Goal: Transaction & Acquisition: Purchase product/service

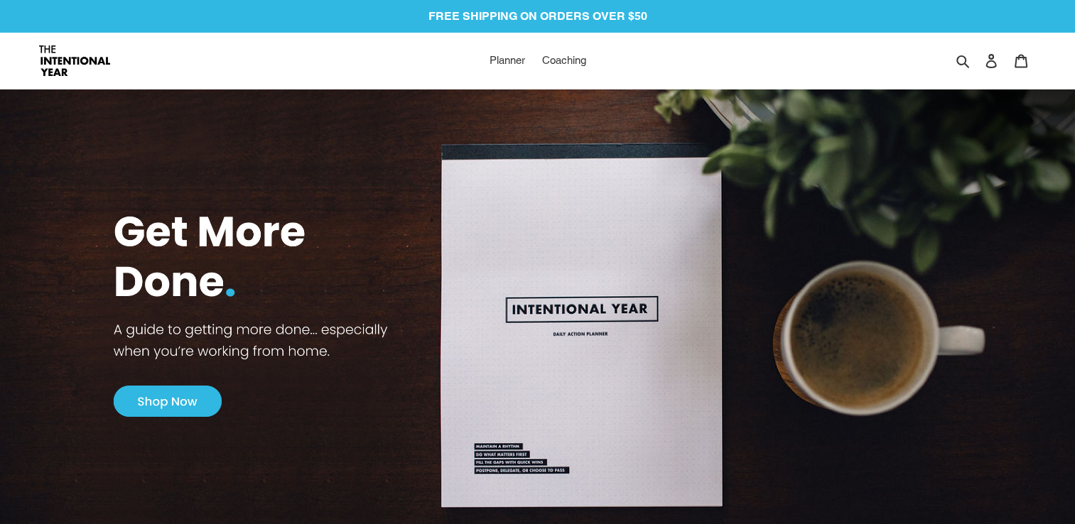
click at [153, 401] on img at bounding box center [537, 313] width 1075 height 510
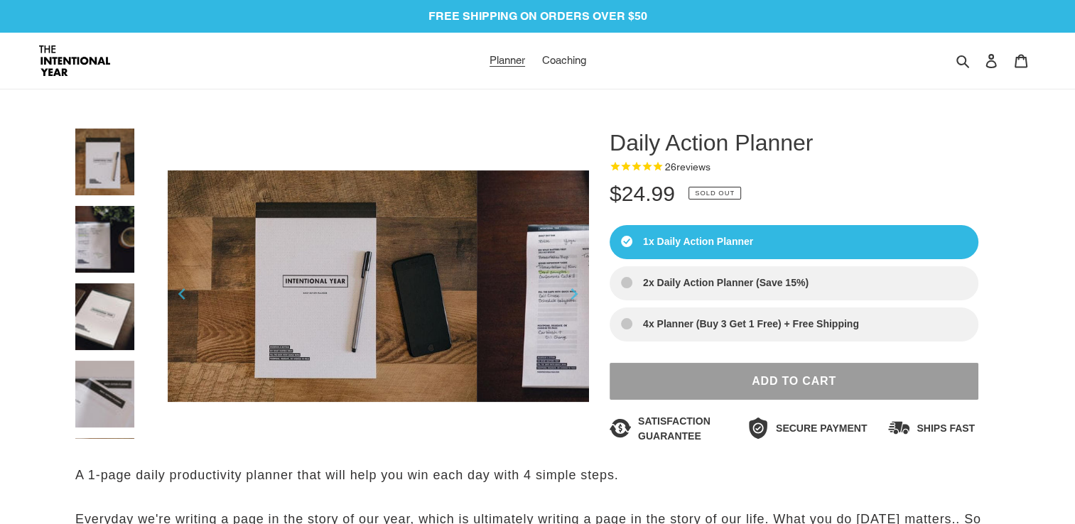
select select "Sort reviews"
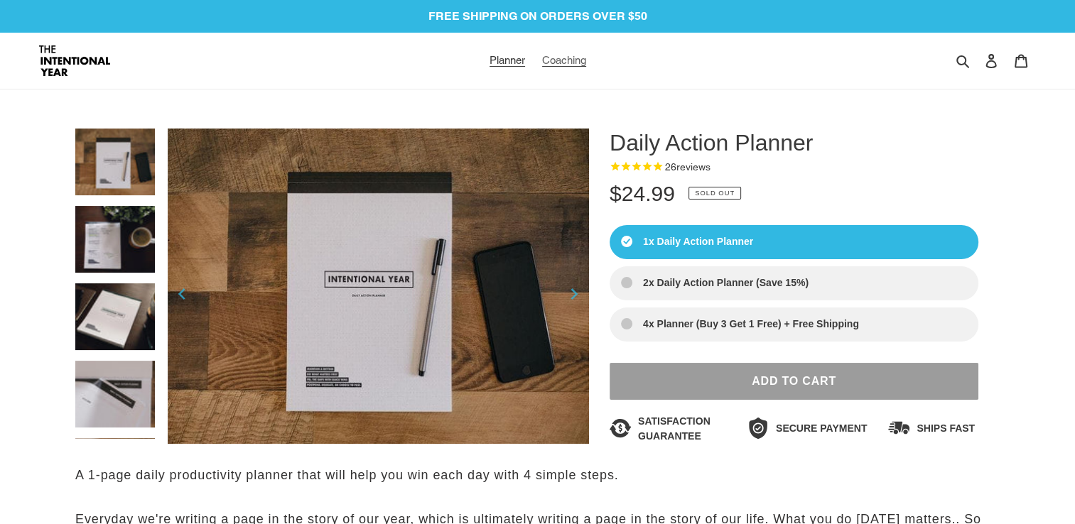
click at [574, 53] on link "Coaching" at bounding box center [564, 60] width 58 height 21
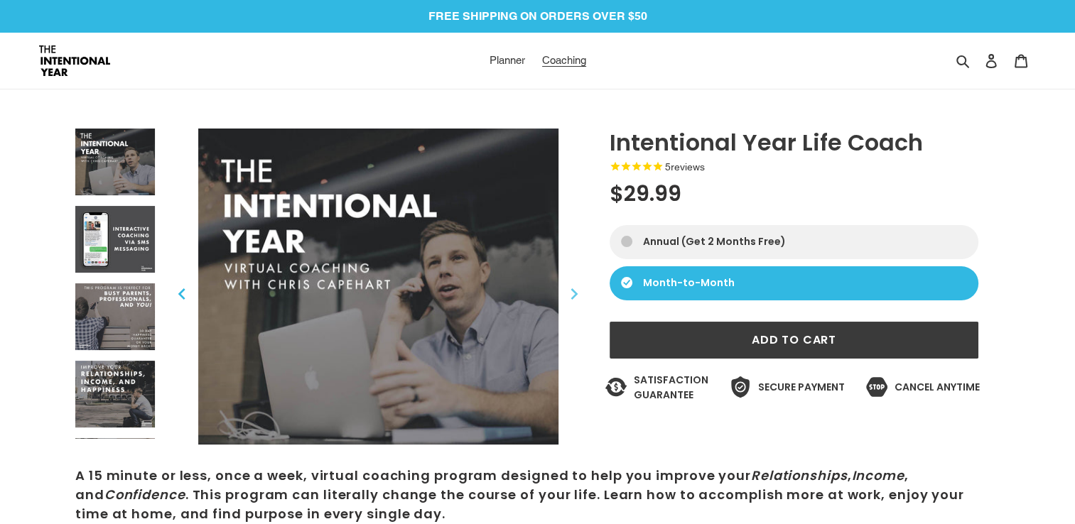
select select "Sort reviews"
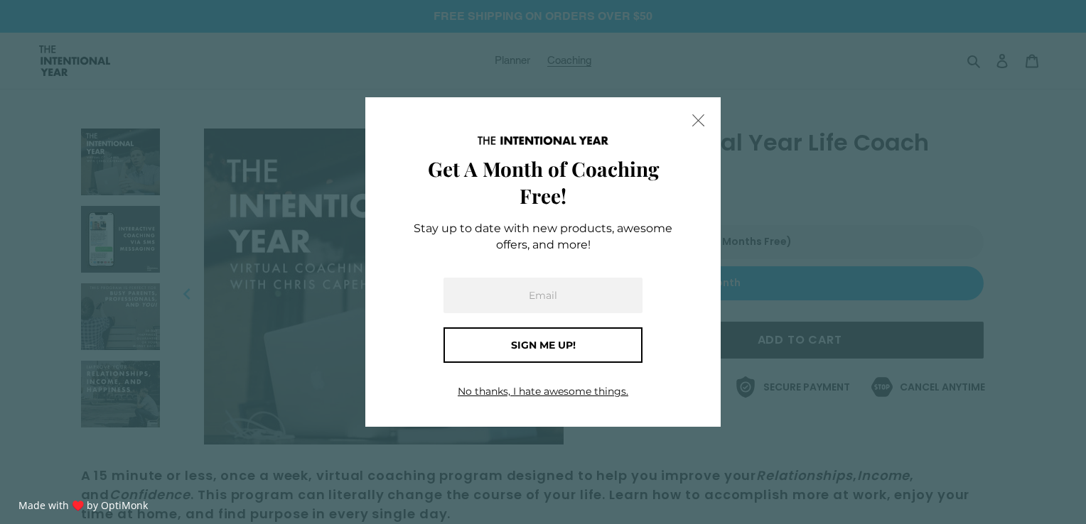
click at [696, 122] on span "X" at bounding box center [698, 119] width 15 height 21
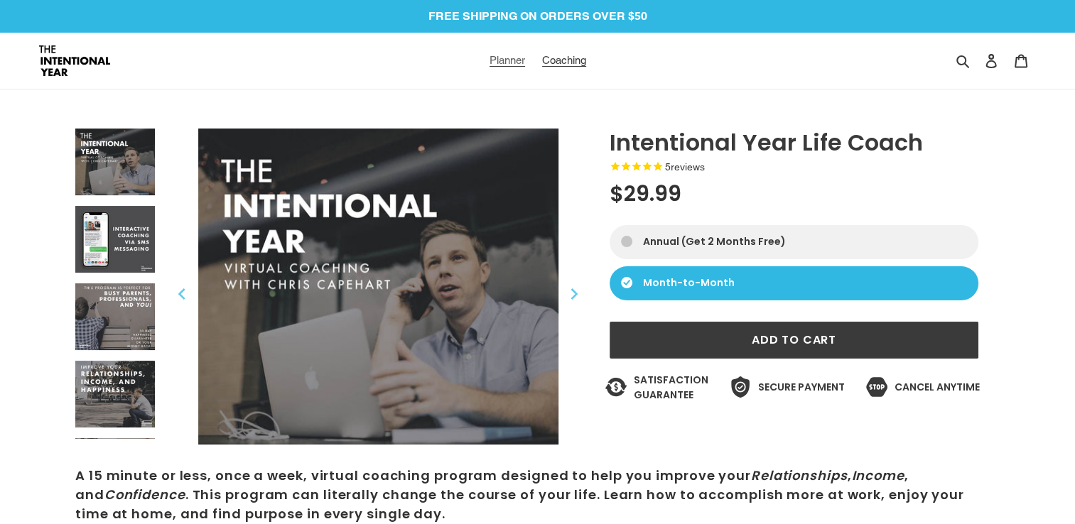
click at [492, 60] on span "Planner" at bounding box center [508, 60] width 36 height 13
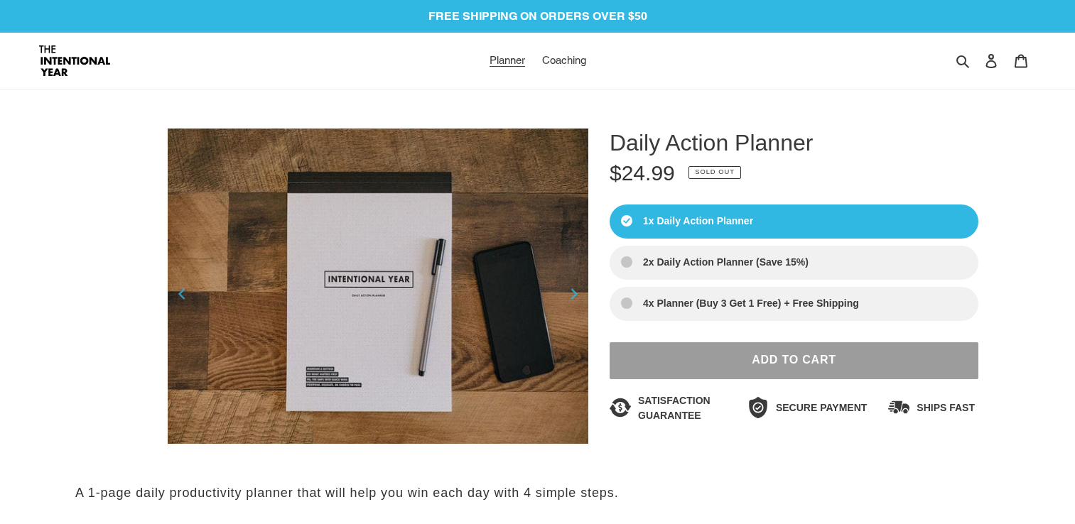
select select "Sort reviews"
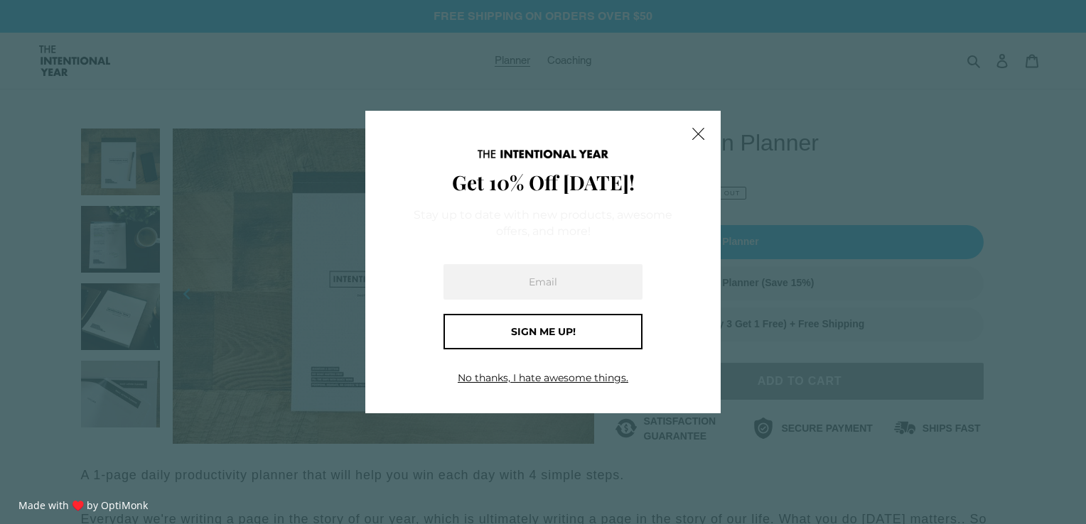
click at [539, 278] on input "email" at bounding box center [542, 282] width 199 height 36
type input "peteraltuchow@marketshiftsolutions.com"
click at [551, 334] on span "Sign me up!" at bounding box center [543, 331] width 65 height 13
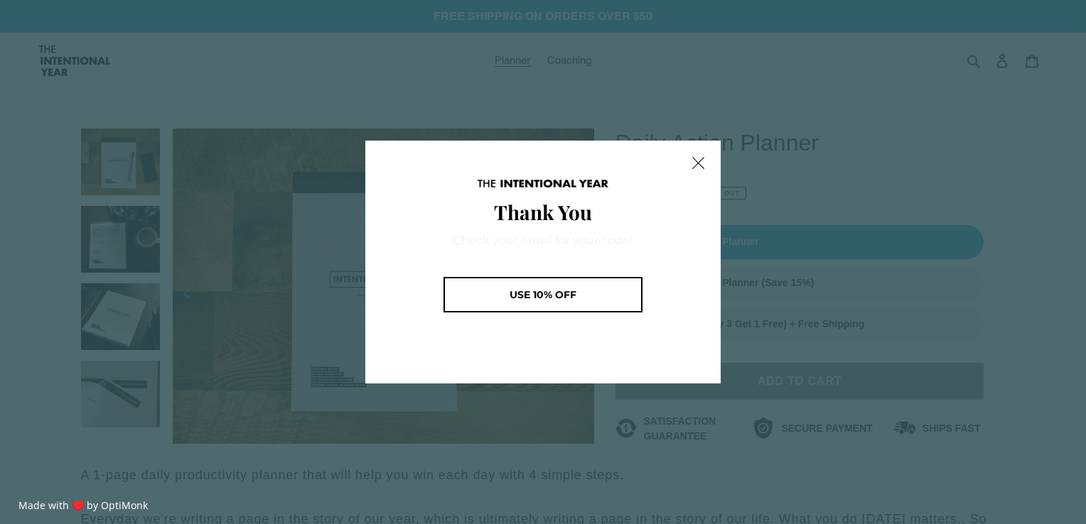
click at [588, 291] on div "Use 10% off" at bounding box center [542, 294] width 175 height 11
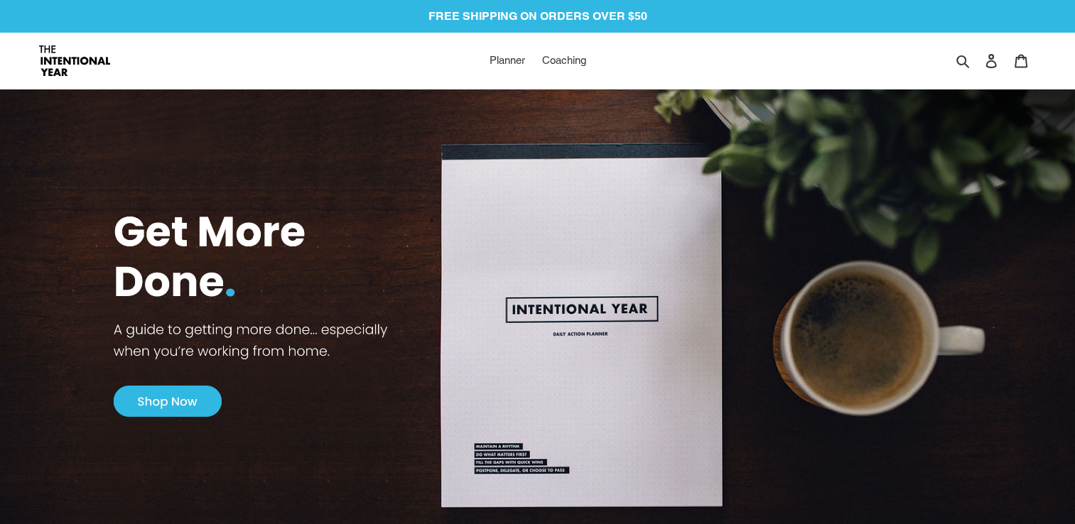
click at [170, 409] on img at bounding box center [537, 313] width 1075 height 510
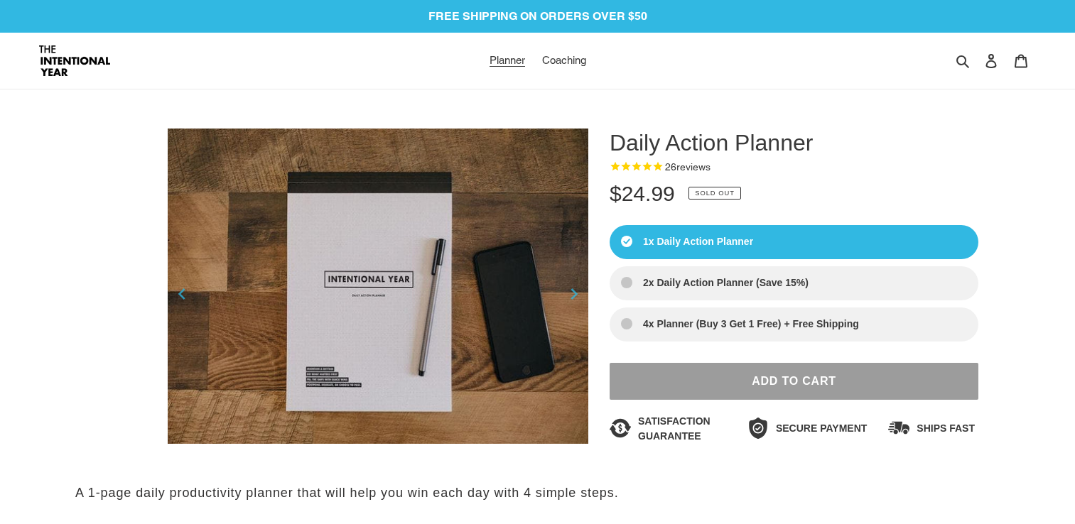
select select "Sort reviews"
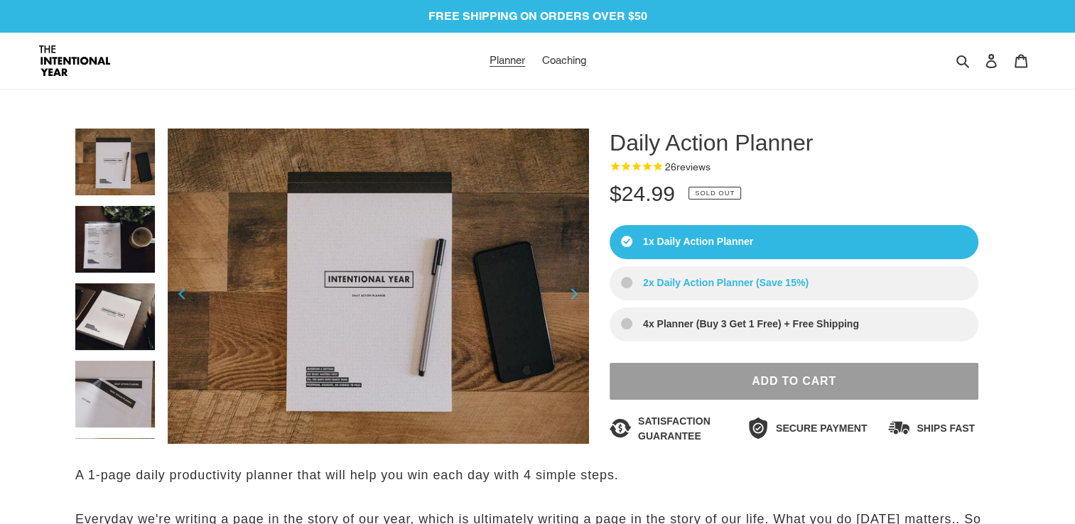
click at [714, 281] on label "2x Daily Action Planner (Save 15%)" at bounding box center [794, 283] width 369 height 34
click at [0, 0] on input "2x Daily Action Planner (Save 15%)" at bounding box center [0, 0] width 0 height 0
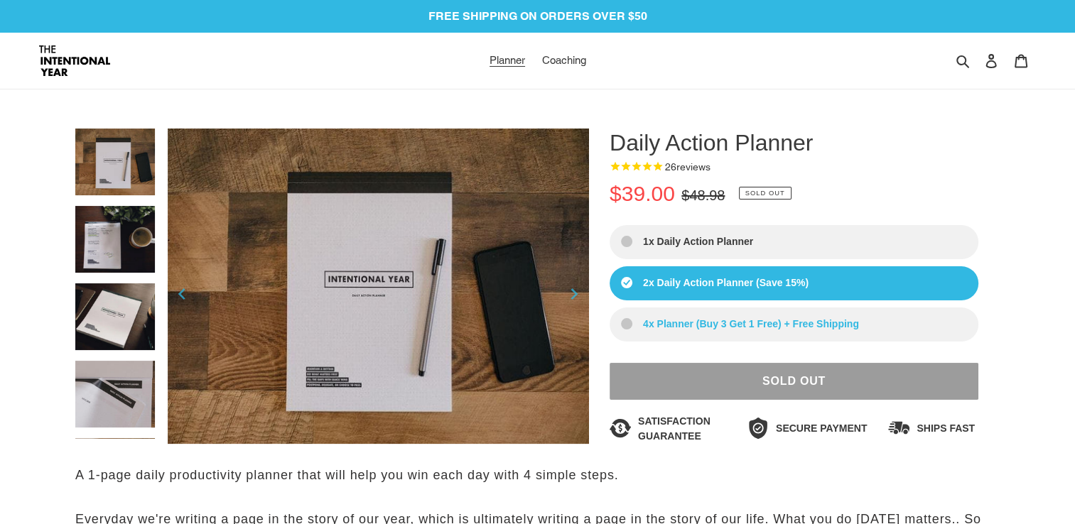
click at [662, 325] on label "4x Planner (Buy 3 Get 1 Free) + Free Shipping" at bounding box center [794, 325] width 369 height 34
click at [0, 0] on input "4x Planner (Buy 3 Get 1 Free) + Free Shipping" at bounding box center [0, 0] width 0 height 0
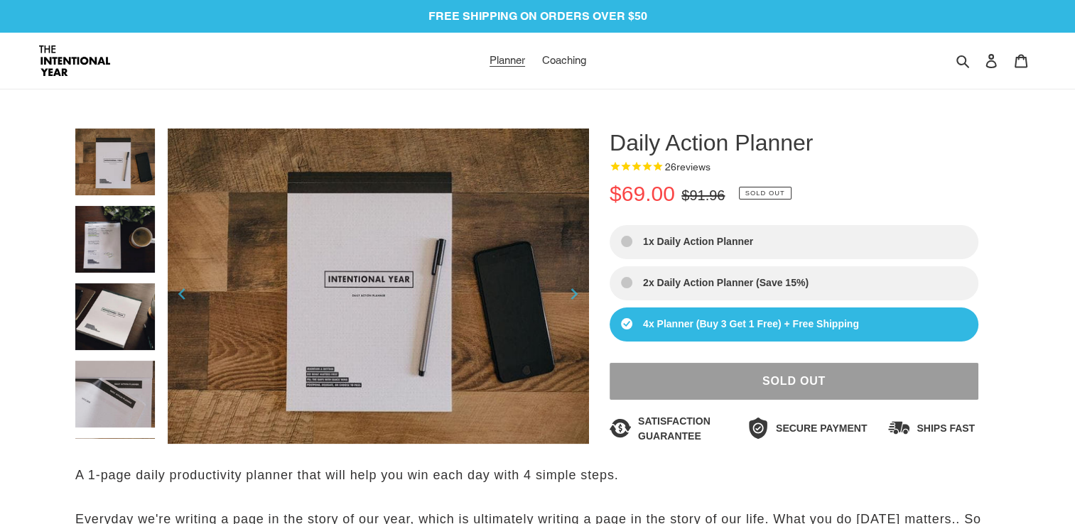
scroll to position [71, 0]
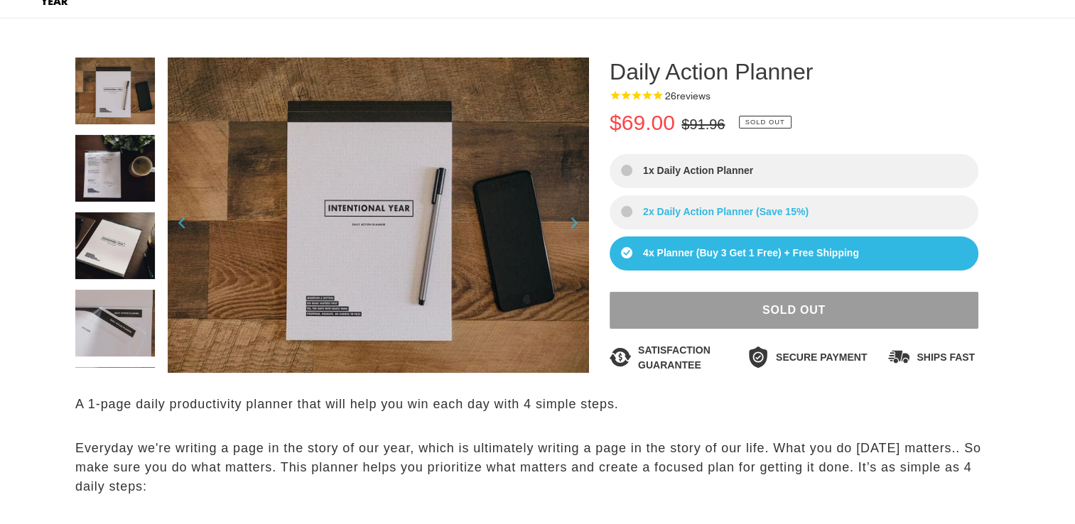
click at [670, 203] on label "2x Daily Action Planner (Save 15%)" at bounding box center [794, 212] width 369 height 34
click at [0, 0] on input "2x Daily Action Planner (Save 15%)" at bounding box center [0, 0] width 0 height 0
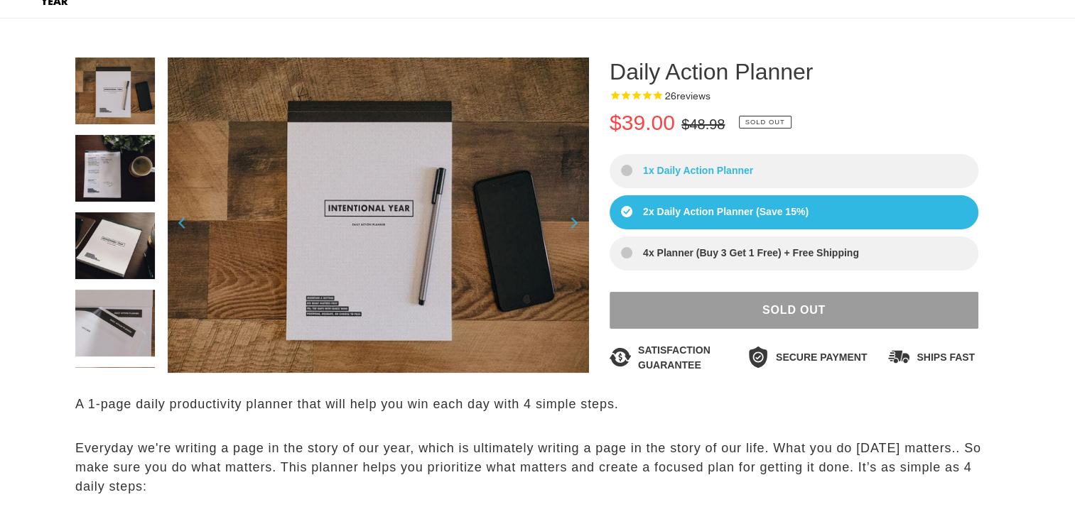
click at [674, 172] on label "1x Daily Action Planner" at bounding box center [794, 171] width 369 height 34
click at [0, 0] on input "1x Daily Action Planner" at bounding box center [0, 0] width 0 height 0
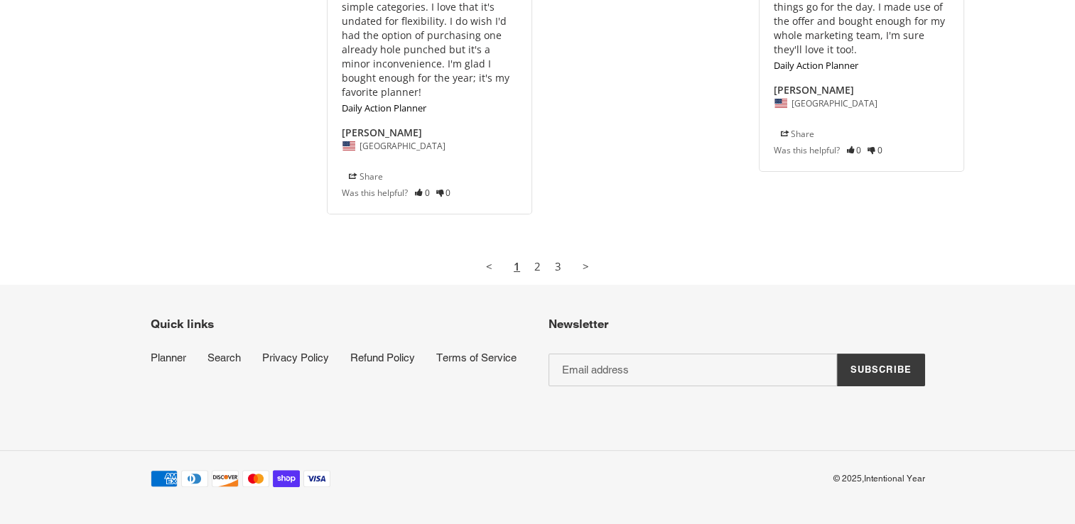
scroll to position [5582, 0]
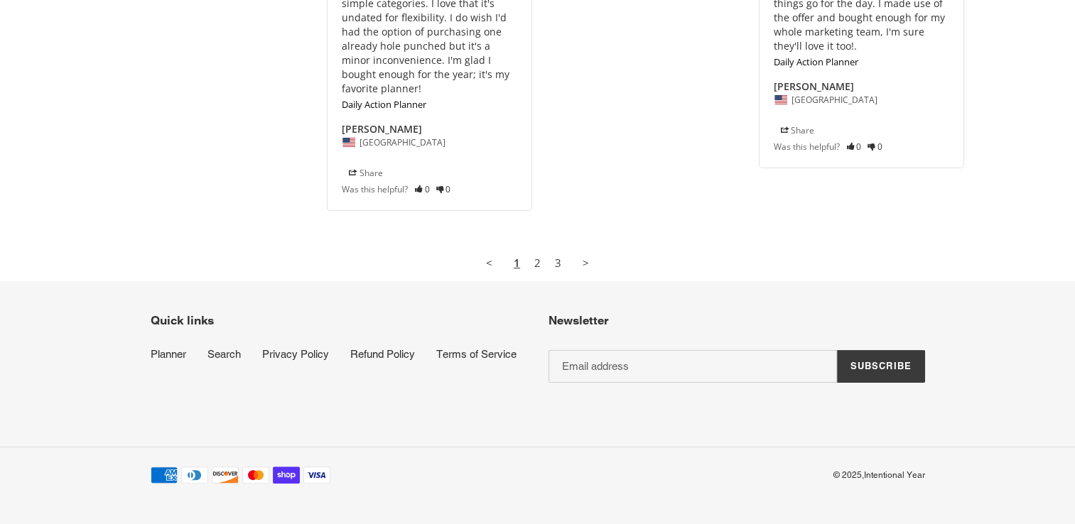
click at [176, 355] on li "Planner" at bounding box center [179, 357] width 57 height 20
click at [165, 348] on link "Planner" at bounding box center [169, 354] width 36 height 13
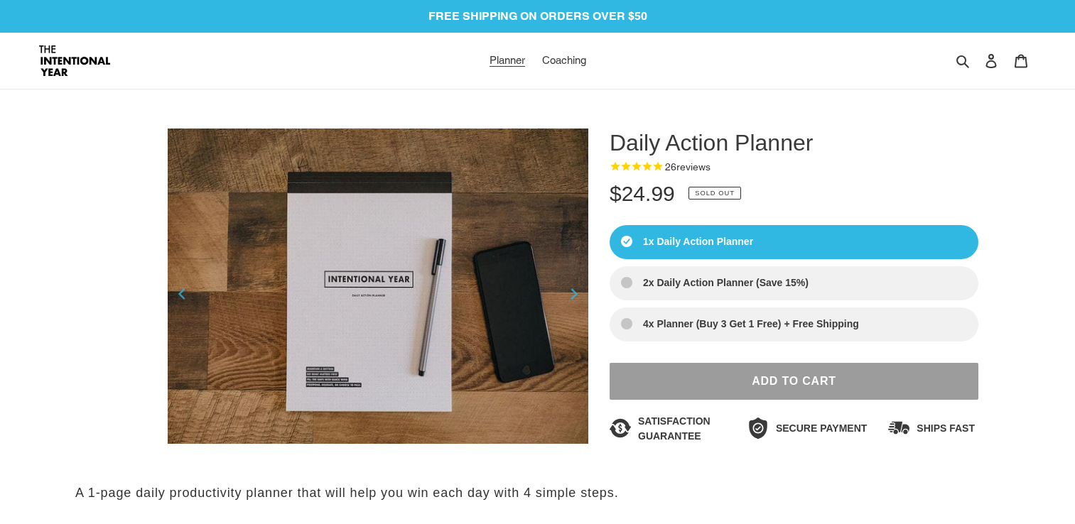
select select "Sort reviews"
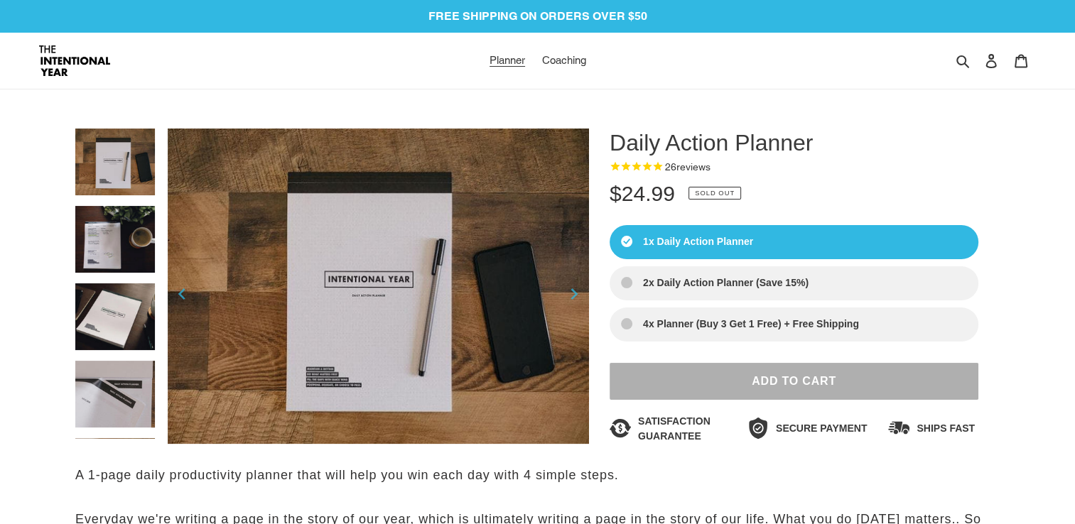
click at [680, 383] on button "Add to Cart" at bounding box center [794, 381] width 369 height 37
click at [739, 379] on button "Add to Cart" at bounding box center [794, 381] width 369 height 37
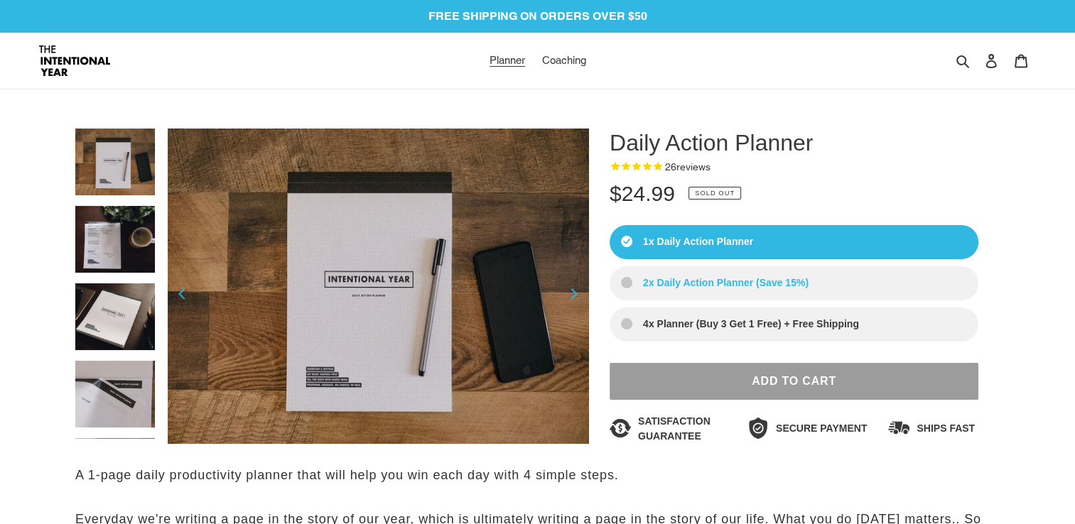
click at [708, 281] on label "2x Daily Action Planner (Save 15%)" at bounding box center [794, 283] width 369 height 34
click at [0, 0] on input "2x Daily Action Planner (Save 15%)" at bounding box center [0, 0] width 0 height 0
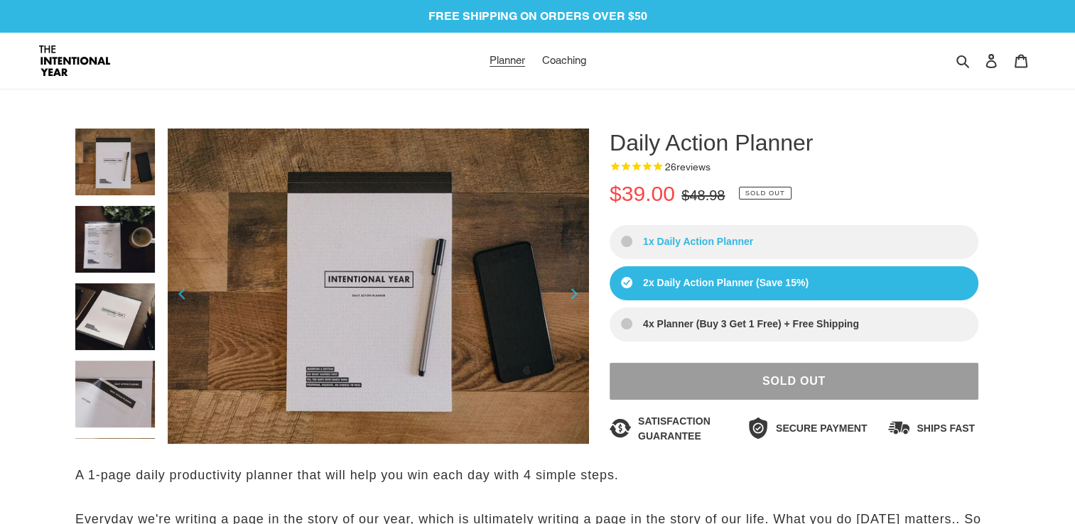
click at [694, 238] on label "1x Daily Action Planner" at bounding box center [794, 242] width 369 height 34
click at [0, 0] on input "1x Daily Action Planner" at bounding box center [0, 0] width 0 height 0
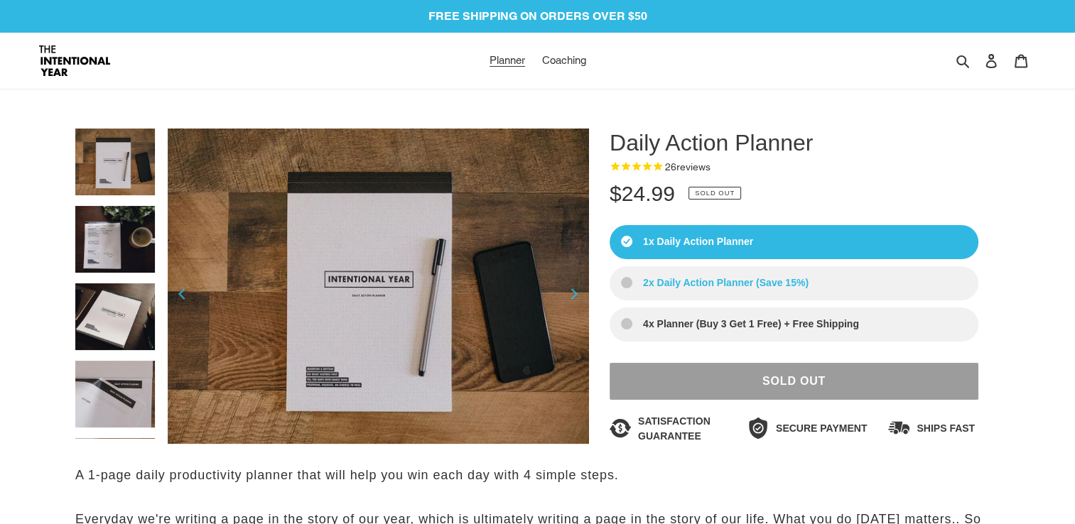
click at [723, 278] on label "2x Daily Action Planner (Save 15%)" at bounding box center [794, 283] width 369 height 34
click at [0, 0] on input "2x Daily Action Planner (Save 15%)" at bounding box center [0, 0] width 0 height 0
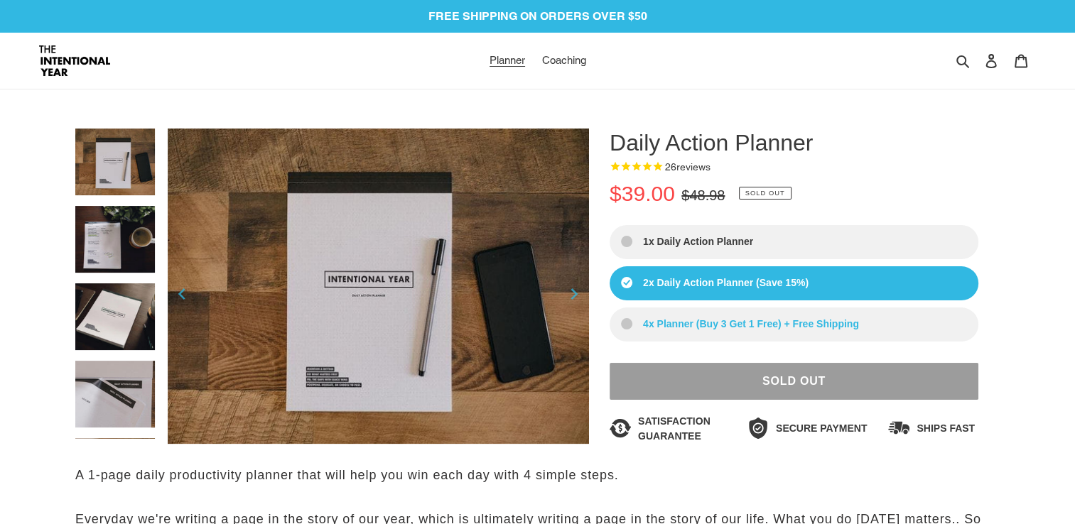
click at [699, 314] on label "4x Planner (Buy 3 Get 1 Free) + Free Shipping" at bounding box center [794, 325] width 369 height 34
click at [0, 0] on input "4x Planner (Buy 3 Get 1 Free) + Free Shipping" at bounding box center [0, 0] width 0 height 0
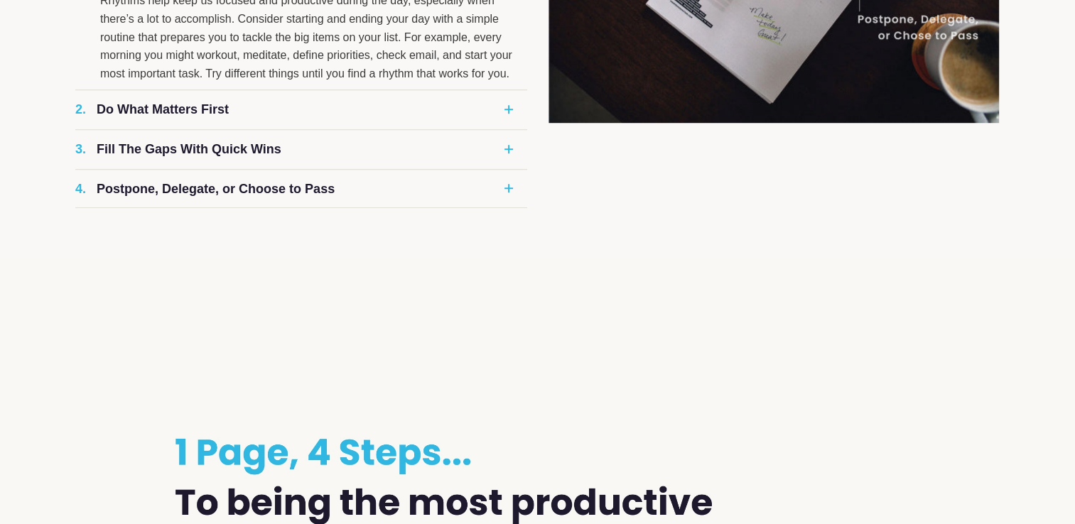
scroll to position [995, 0]
